Goal: Transaction & Acquisition: Obtain resource

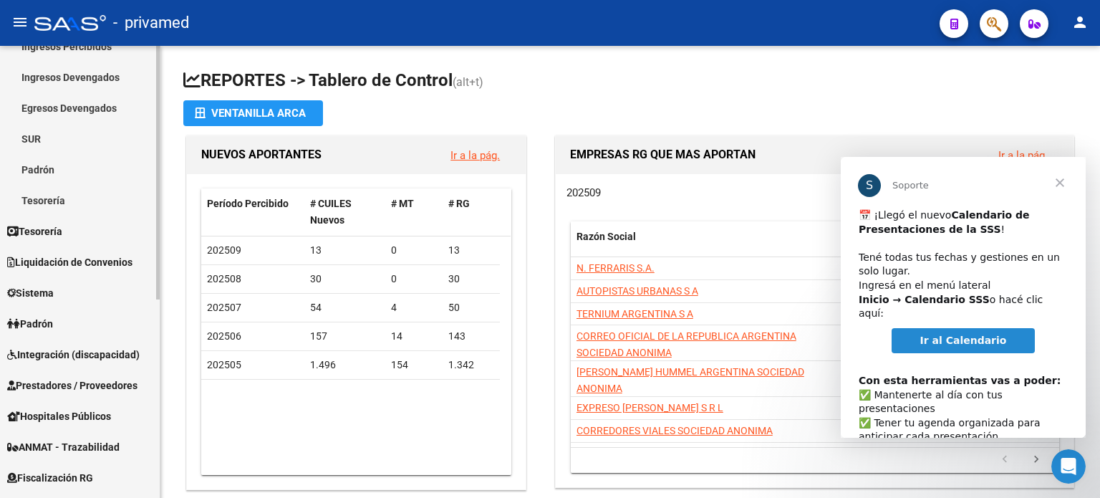
scroll to position [164, 0]
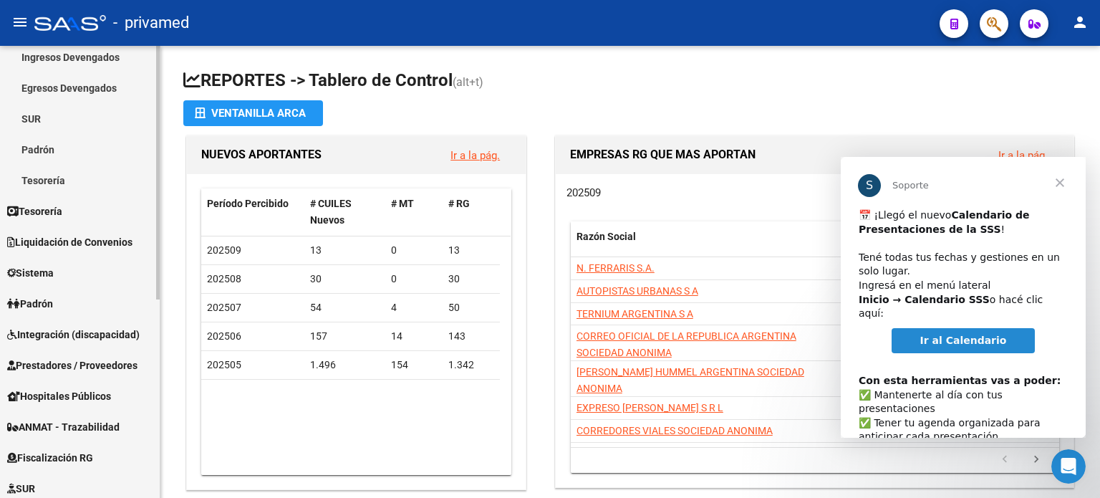
click at [161, 370] on mat-sidenav-container "Firma Express Inicio Calendario SSS Instructivos Contacto OS Reportes Tablero d…" at bounding box center [550, 272] width 1100 height 452
click at [63, 341] on span "Integración (discapacidad)" at bounding box center [73, 335] width 133 height 16
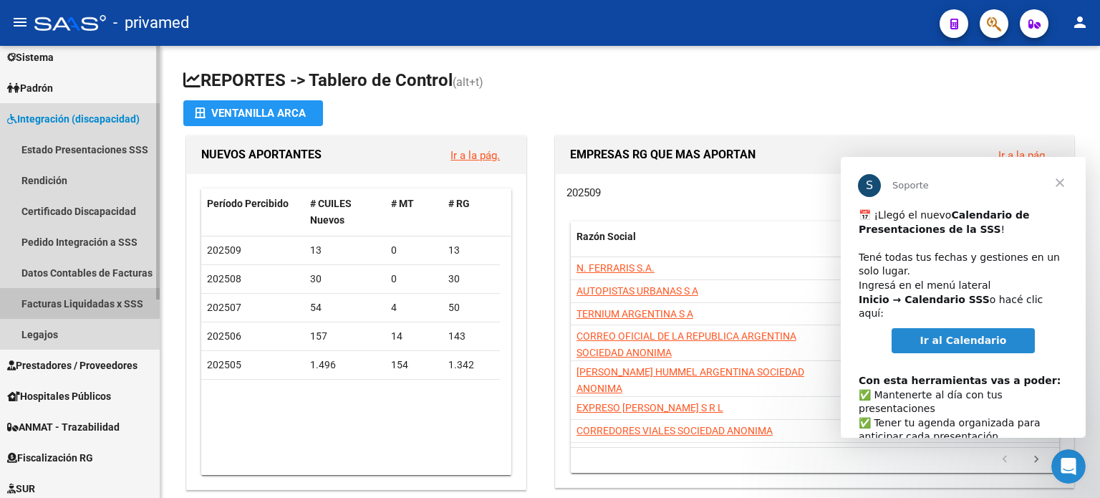
click at [72, 300] on link "Facturas Liquidadas x SSS" at bounding box center [80, 303] width 160 height 31
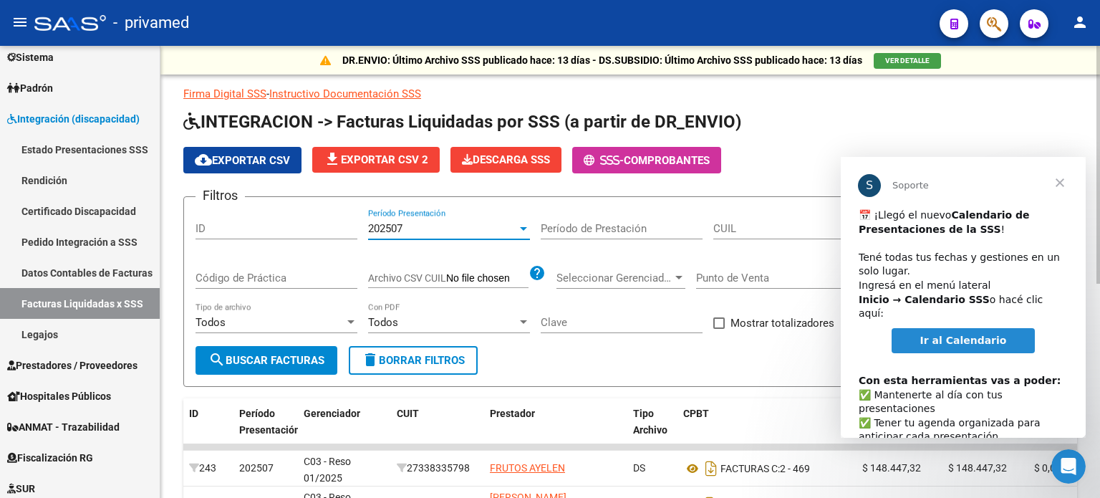
click at [521, 227] on div at bounding box center [523, 229] width 7 height 4
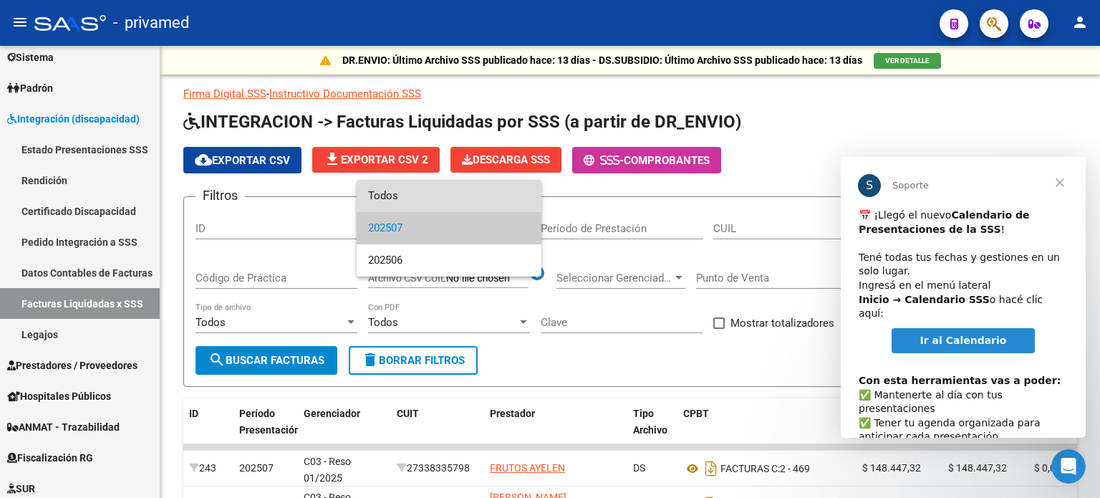
click at [405, 196] on span "Todos" at bounding box center [449, 196] width 162 height 32
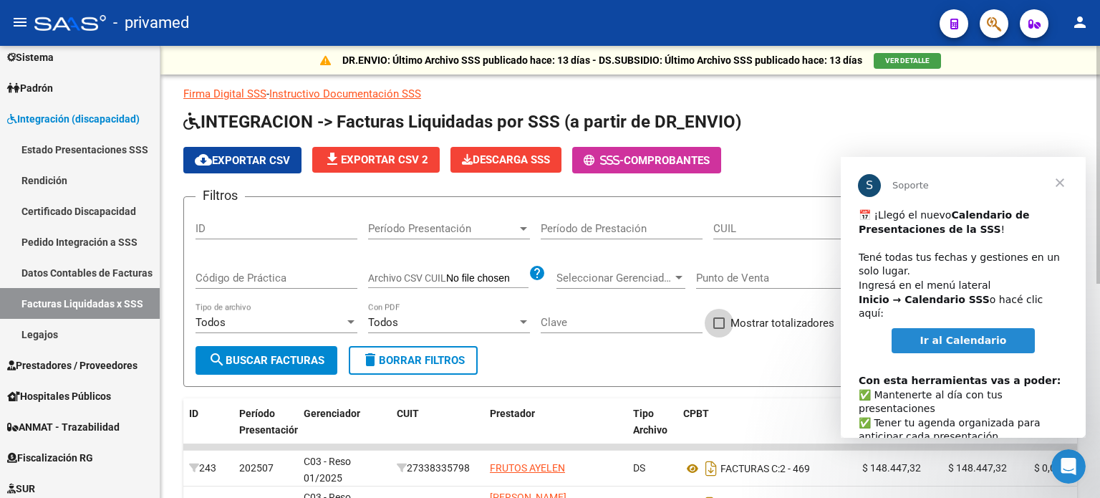
click at [723, 317] on span at bounding box center [718, 322] width 11 height 11
click at [719, 329] on input "Mostrar totalizadores" at bounding box center [718, 329] width 1 height 1
checkbox input "true"
click at [296, 359] on span "search Buscar Facturas" at bounding box center [266, 360] width 116 height 13
click at [235, 362] on span "search Buscar Facturas" at bounding box center [266, 360] width 116 height 13
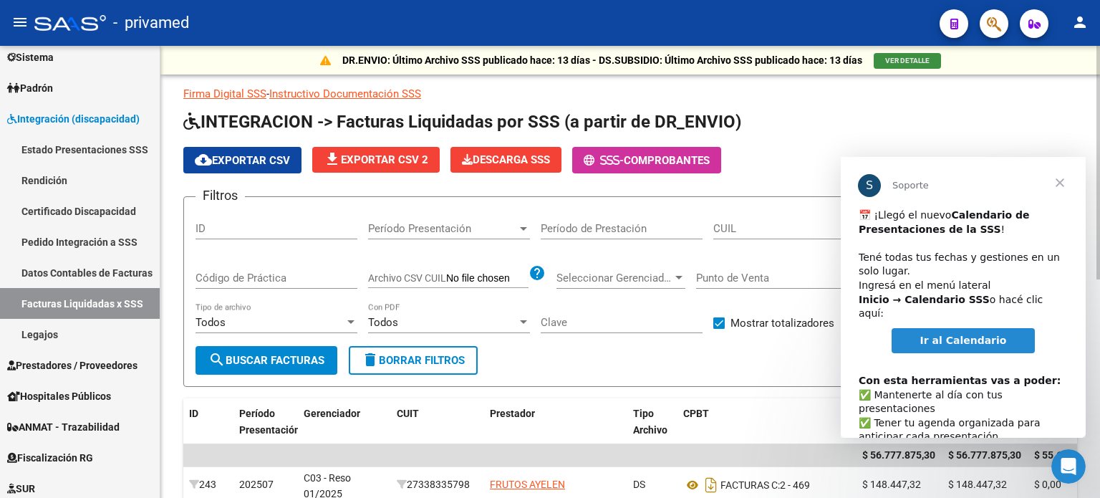
click at [900, 64] on span "VER DETALLE" at bounding box center [907, 61] width 44 height 8
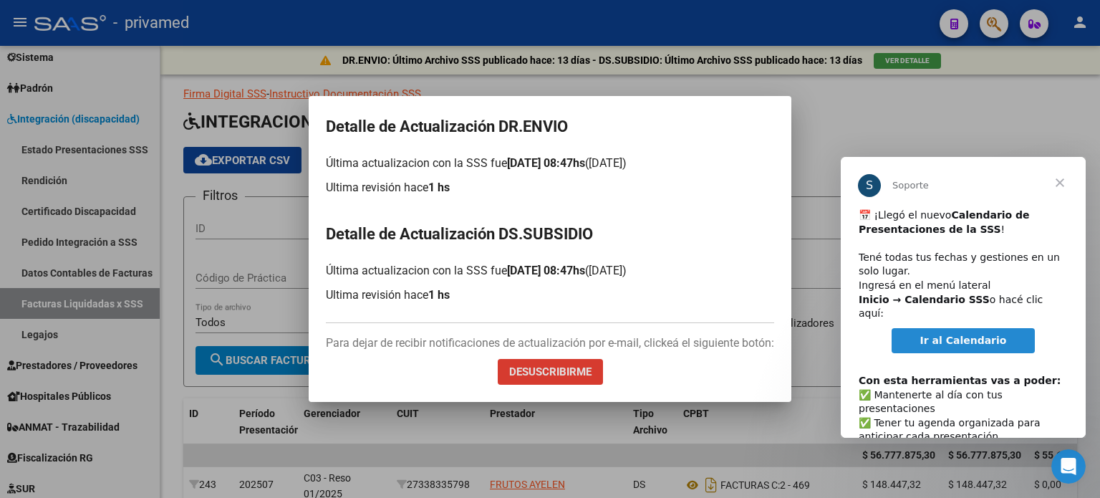
click at [960, 92] on div at bounding box center [550, 249] width 1100 height 498
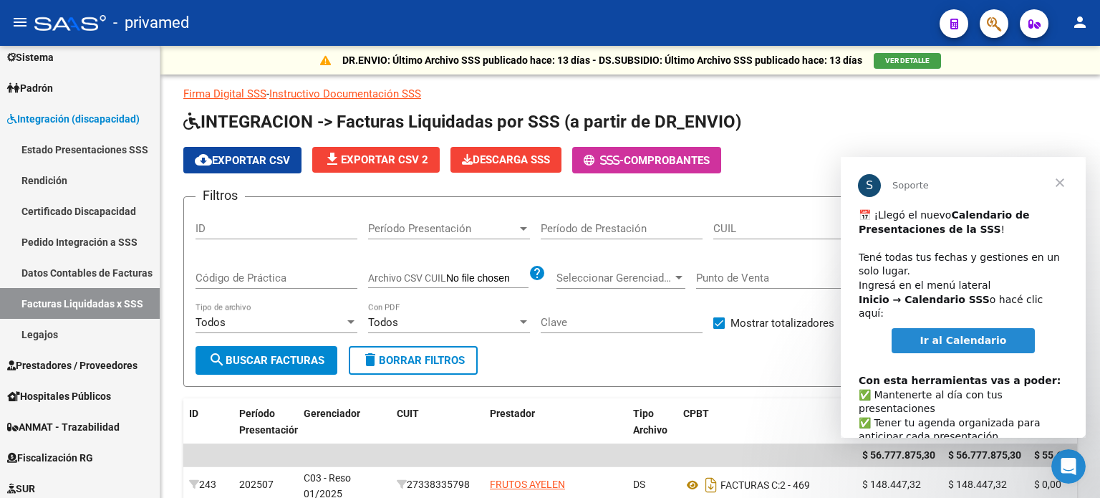
click at [1060, 180] on span "Cerrar" at bounding box center [1060, 183] width 52 height 52
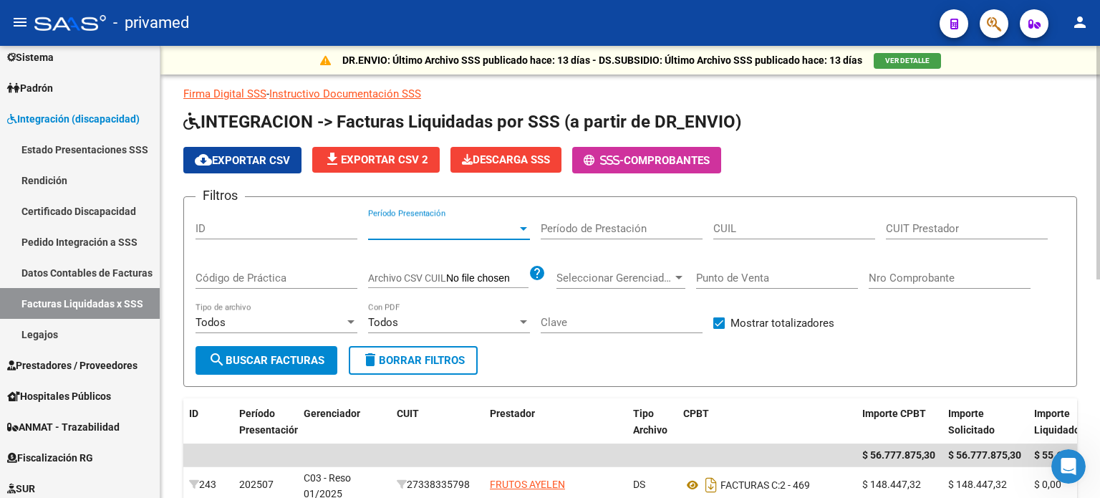
click at [411, 222] on span "Período Presentación" at bounding box center [442, 228] width 149 height 13
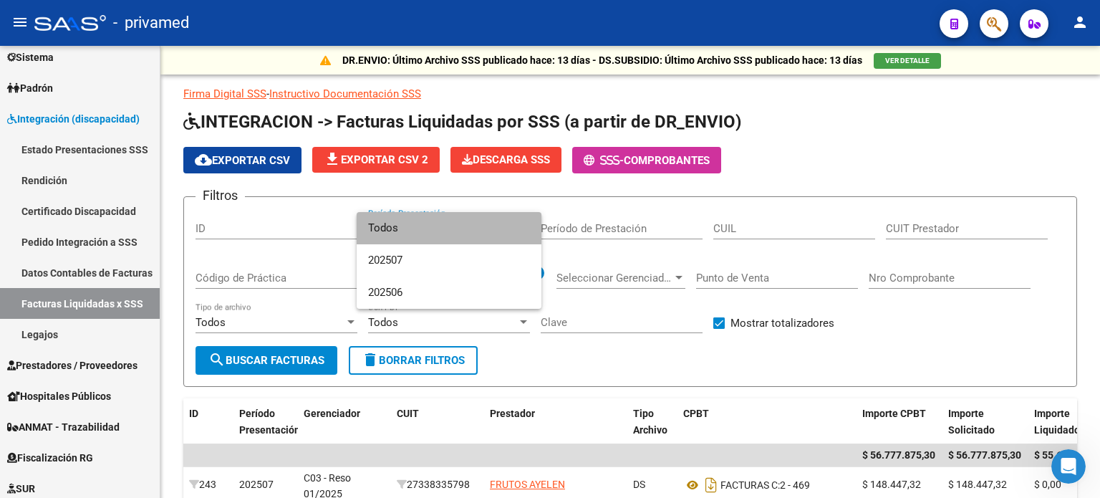
click at [407, 231] on span "Todos" at bounding box center [449, 228] width 162 height 32
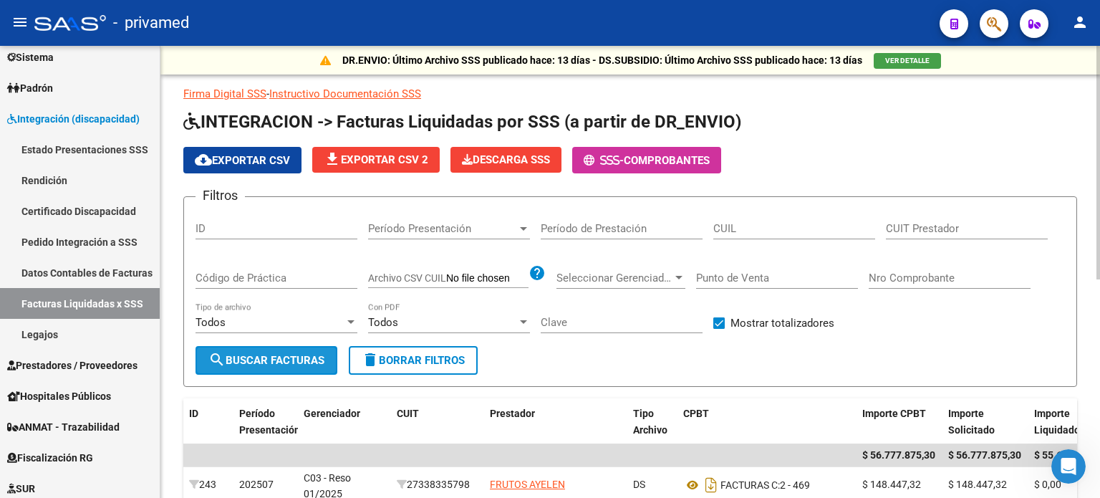
click at [282, 363] on span "search Buscar Facturas" at bounding box center [266, 360] width 116 height 13
click at [272, 154] on span "cloud_download Exportar CSV" at bounding box center [242, 160] width 95 height 13
